Goal: Navigation & Orientation: Find specific page/section

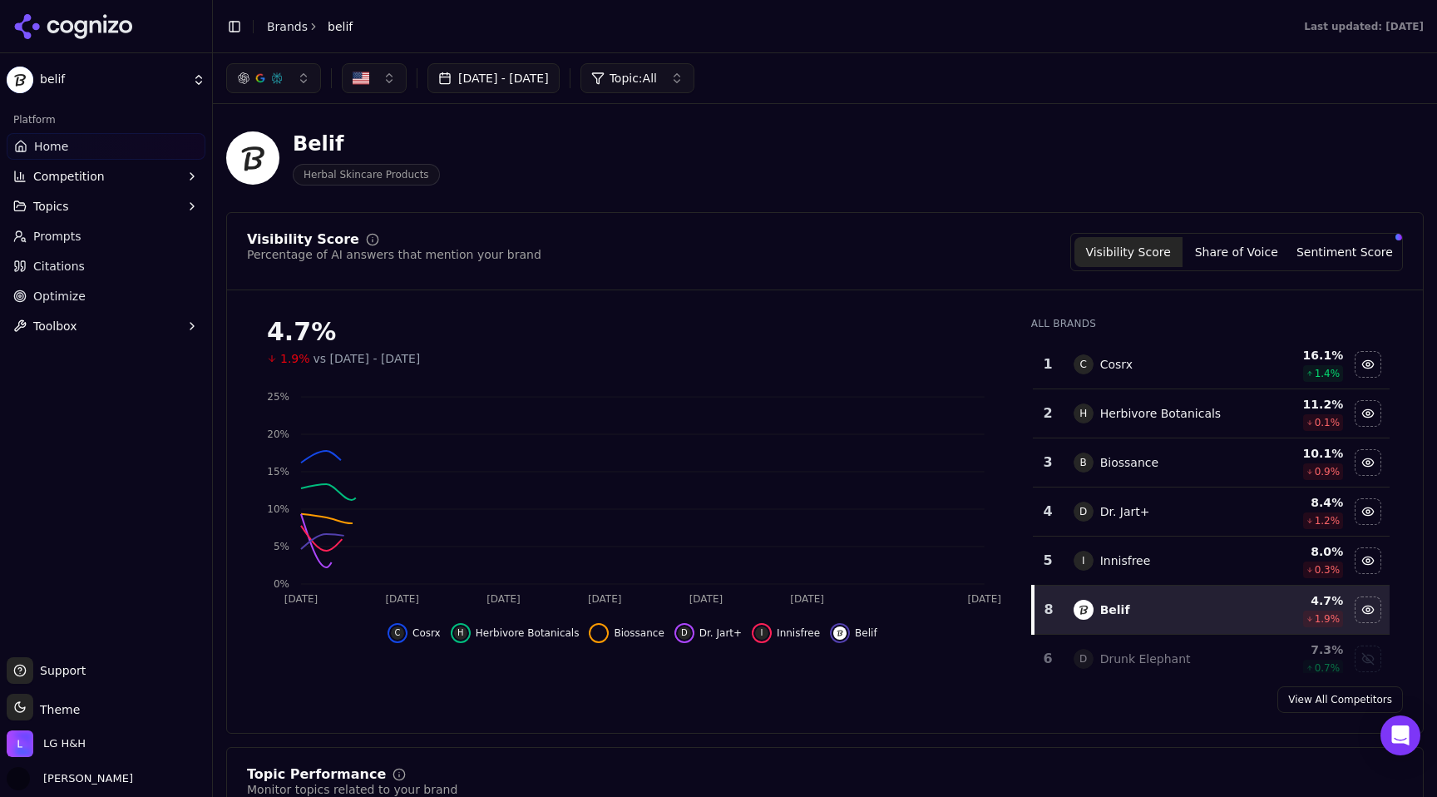
click at [75, 36] on icon at bounding box center [73, 26] width 121 height 25
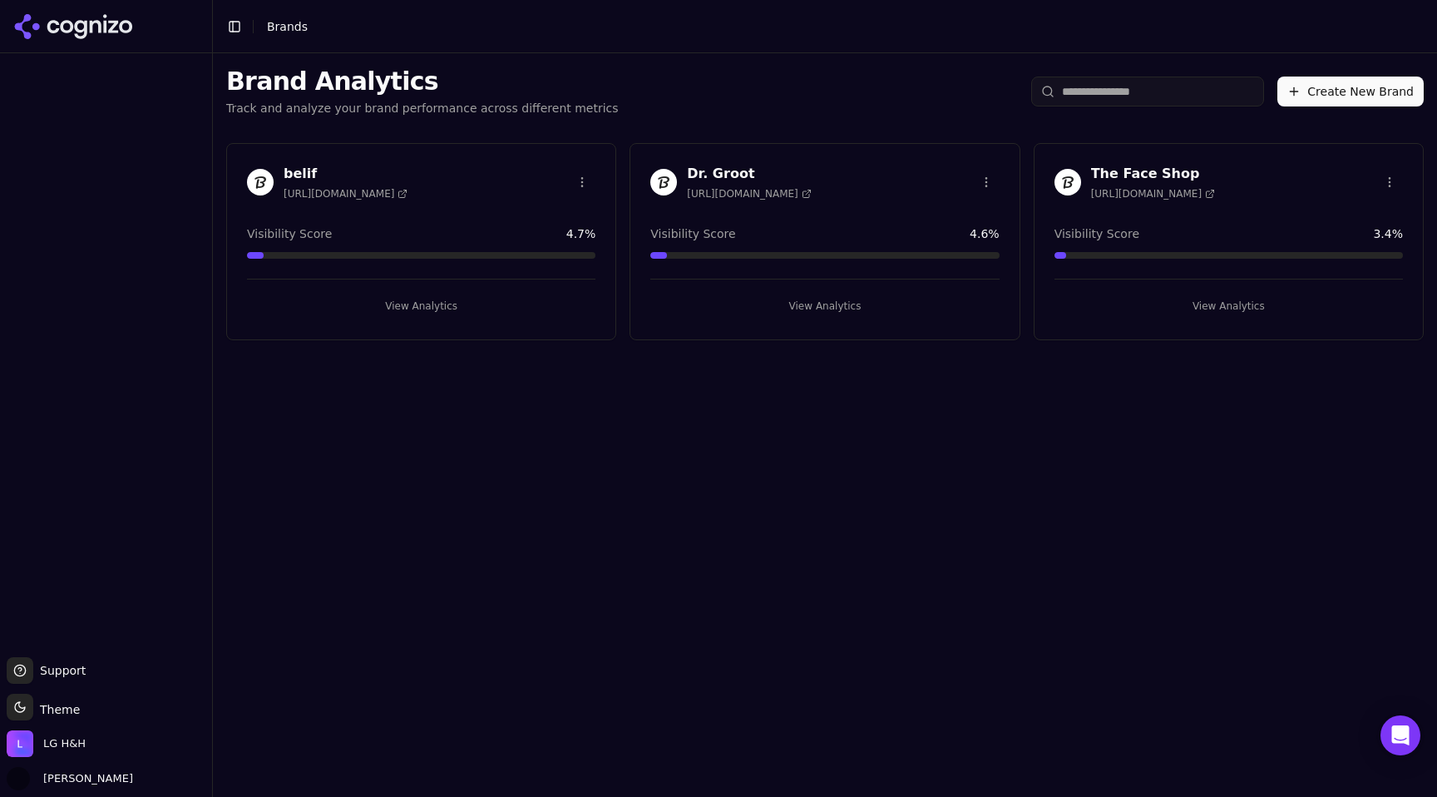
click at [107, 737] on div "LG H&H" at bounding box center [106, 746] width 199 height 33
click at [72, 738] on span "LG H&H" at bounding box center [64, 743] width 42 height 15
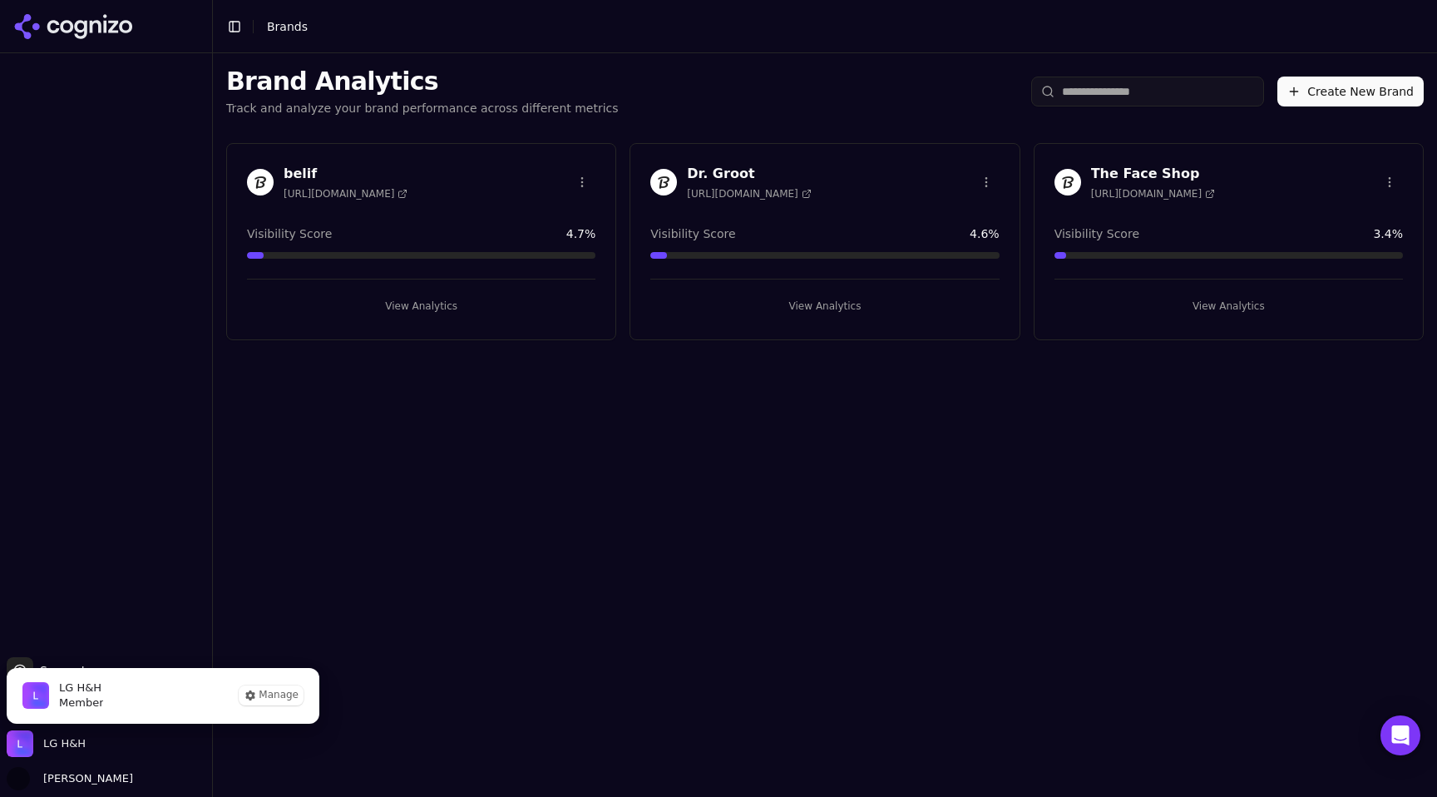
click at [100, 492] on div at bounding box center [106, 355] width 212 height 591
